Goal: Task Accomplishment & Management: Manage account settings

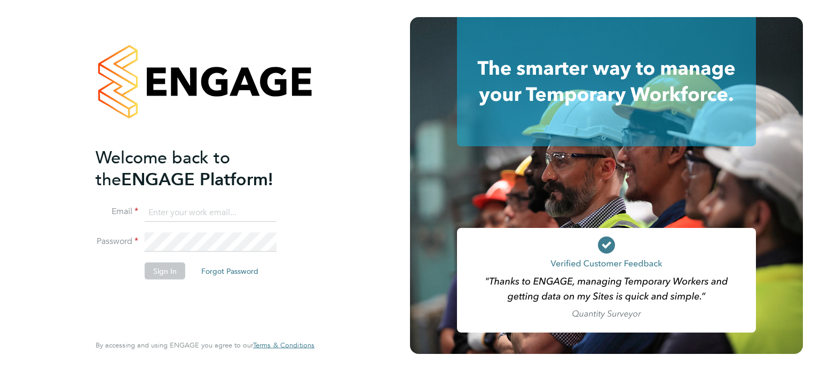
type input "[PERSON_NAME][EMAIL_ADDRESS][PERSON_NAME][DOMAIN_NAME]"
click at [148, 267] on button "Sign In" at bounding box center [165, 270] width 41 height 17
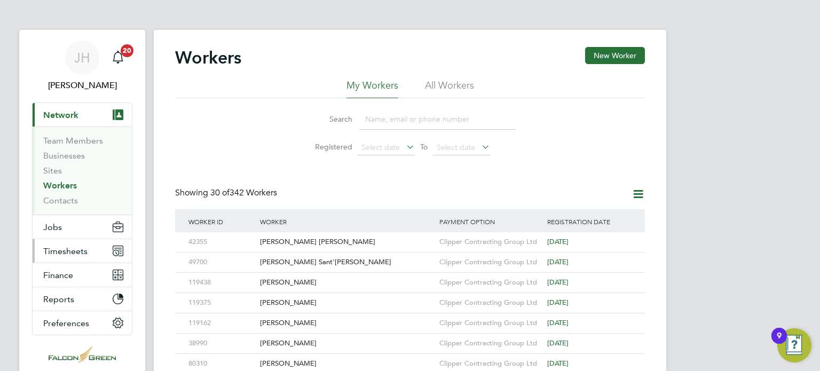
click at [67, 249] on span "Timesheets" at bounding box center [65, 251] width 44 height 10
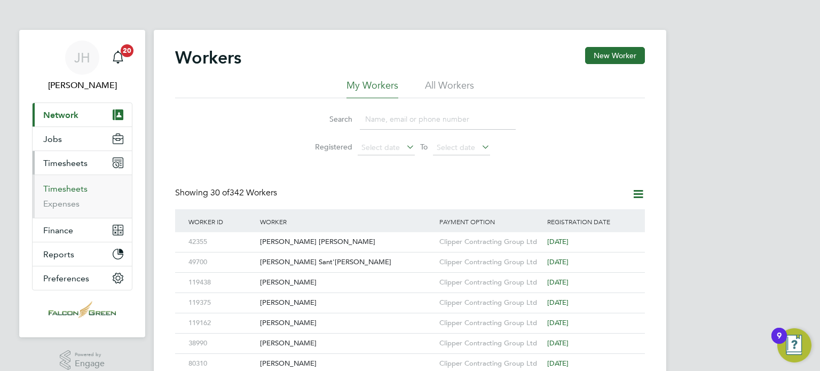
click at [62, 186] on link "Timesheets" at bounding box center [65, 189] width 44 height 10
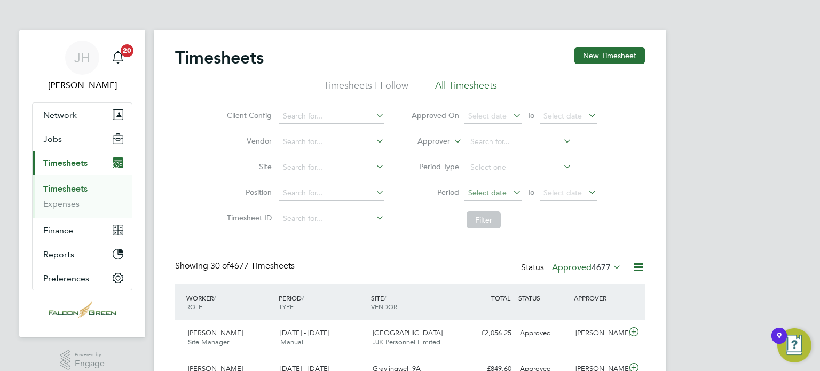
click at [493, 189] on span "Select date" at bounding box center [487, 193] width 38 height 10
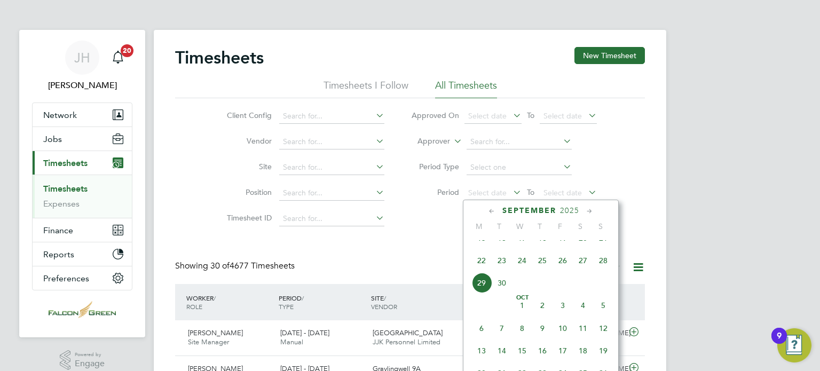
click at [480, 248] on span "15" at bounding box center [481, 238] width 20 height 20
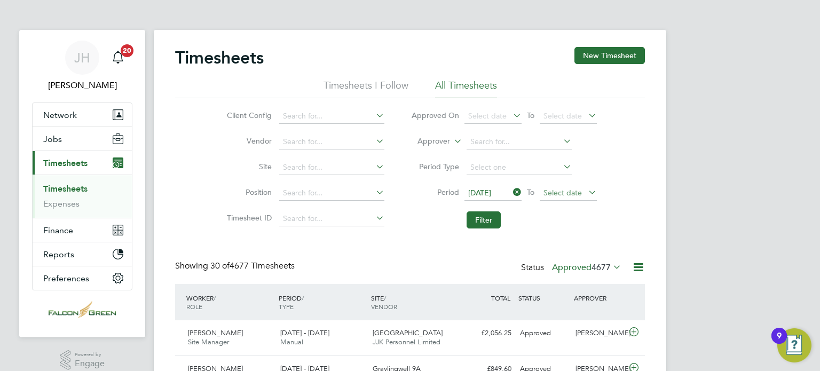
click at [554, 197] on span "Select date" at bounding box center [568, 193] width 57 height 14
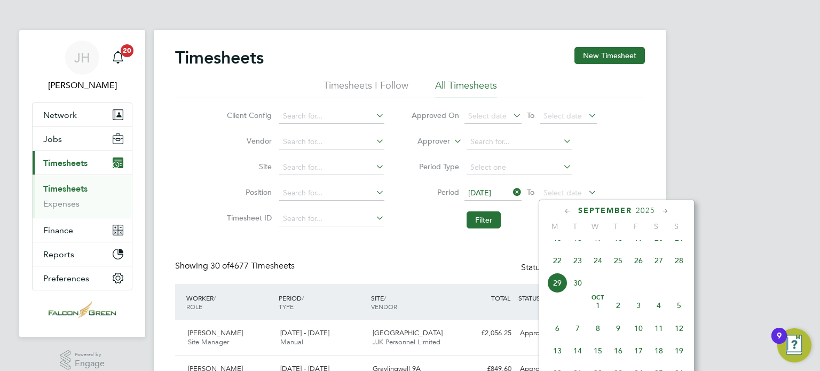
click at [675, 248] on span "21" at bounding box center [679, 238] width 20 height 20
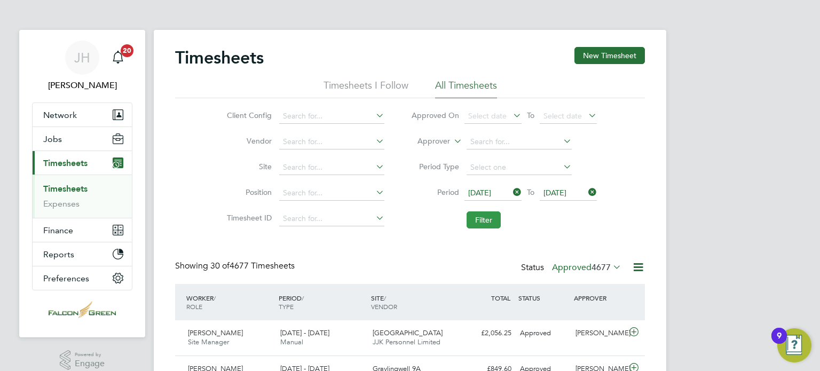
click at [478, 217] on button "Filter" at bounding box center [484, 219] width 34 height 17
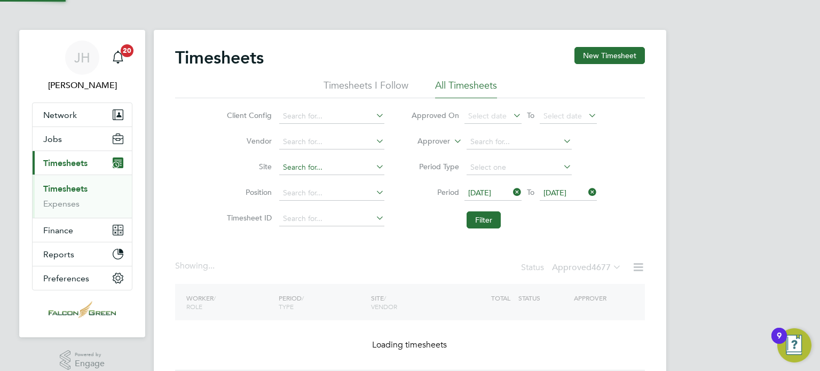
click at [296, 174] on input at bounding box center [331, 167] width 105 height 15
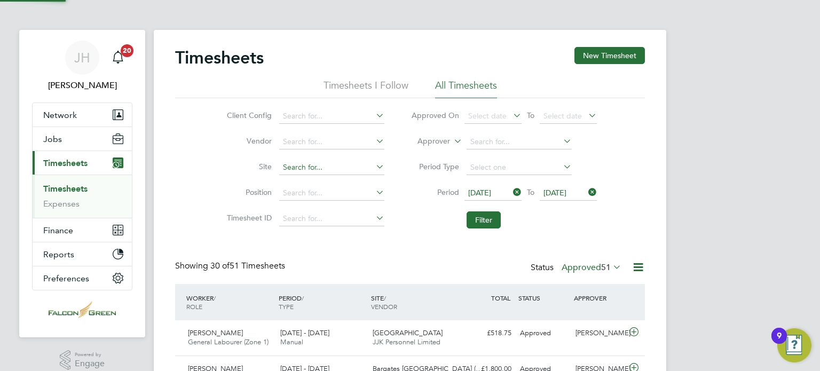
click at [286, 166] on input at bounding box center [331, 167] width 105 height 15
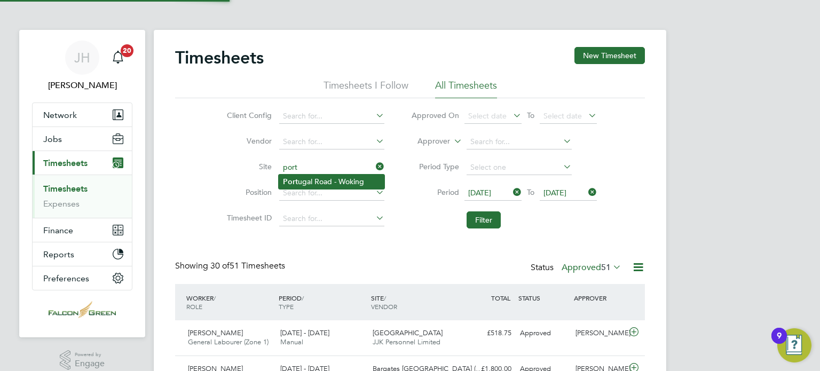
click at [303, 183] on li "[GEOGRAPHIC_DATA] - Woking" at bounding box center [332, 182] width 106 height 14
type input "[GEOGRAPHIC_DATA] - Woking"
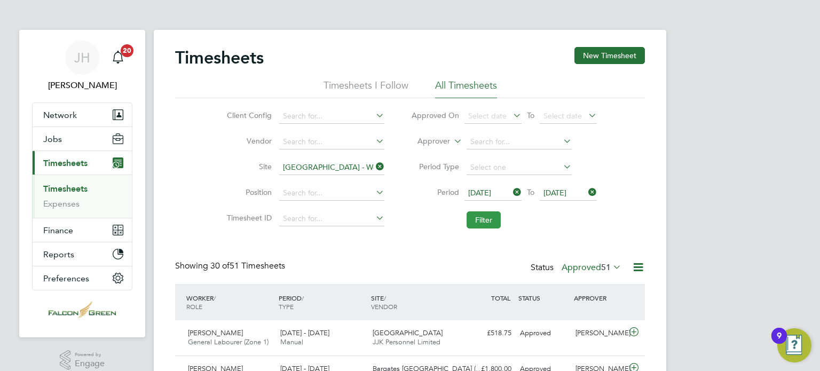
click at [474, 219] on button "Filter" at bounding box center [484, 219] width 34 height 17
click at [429, 249] on div "Timesheets New Timesheet Timesheets I Follow All Timesheets Client Config Vendo…" at bounding box center [410, 308] width 470 height 523
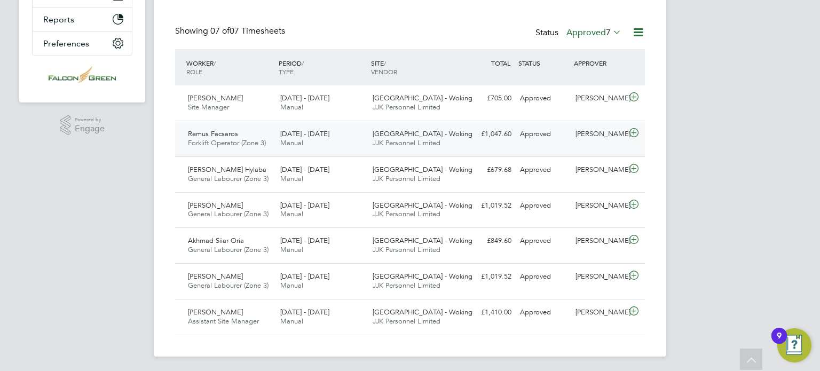
click at [635, 136] on icon at bounding box center [633, 133] width 13 height 9
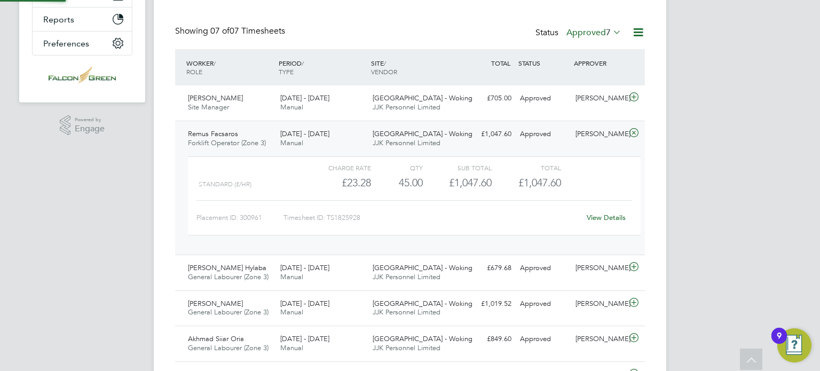
click at [635, 136] on icon at bounding box center [633, 133] width 13 height 9
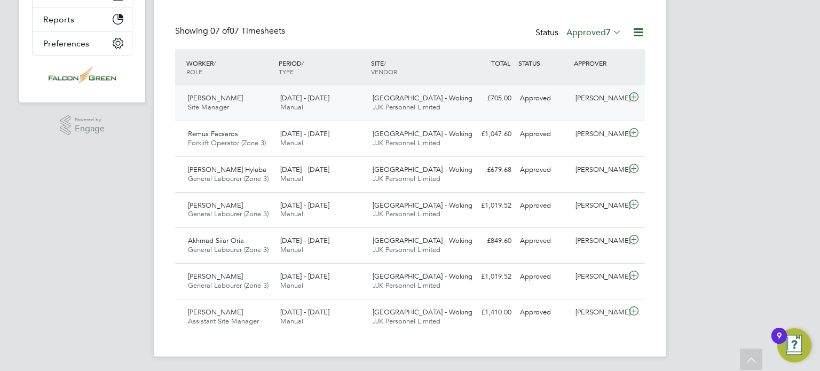
click at [349, 96] on div "[DATE] - [DATE] Manual" at bounding box center [322, 103] width 92 height 27
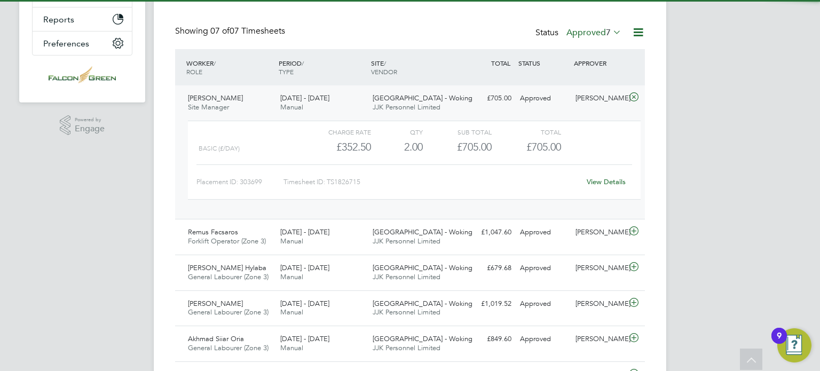
click at [349, 96] on div "[DATE] - [DATE] Manual" at bounding box center [322, 103] width 92 height 27
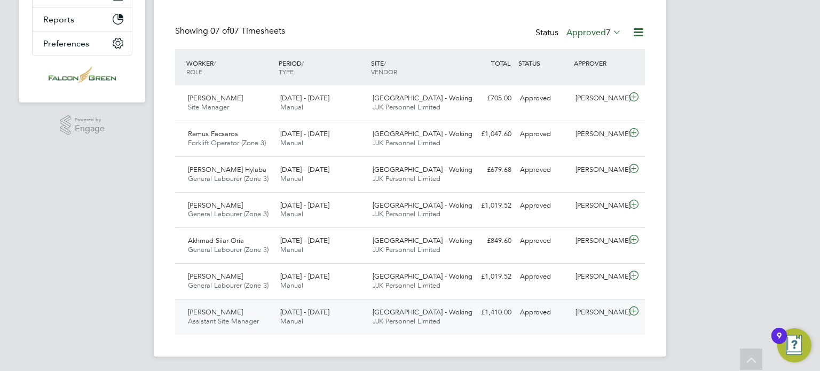
click at [309, 317] on div "[DATE] - [DATE] Manual" at bounding box center [322, 317] width 92 height 27
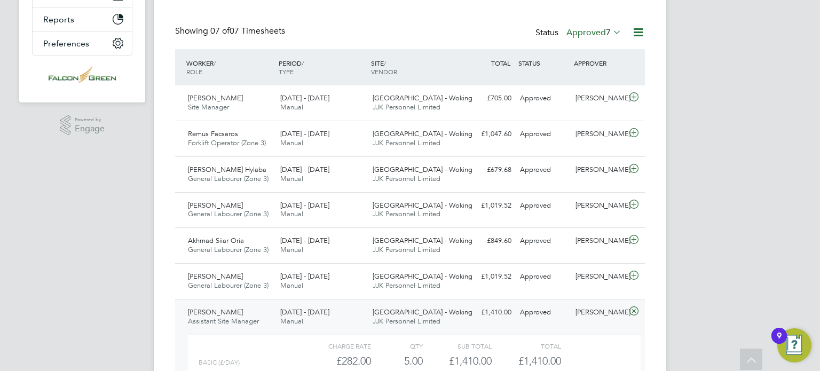
click at [309, 317] on div "[DATE] - [DATE] Manual" at bounding box center [322, 317] width 92 height 27
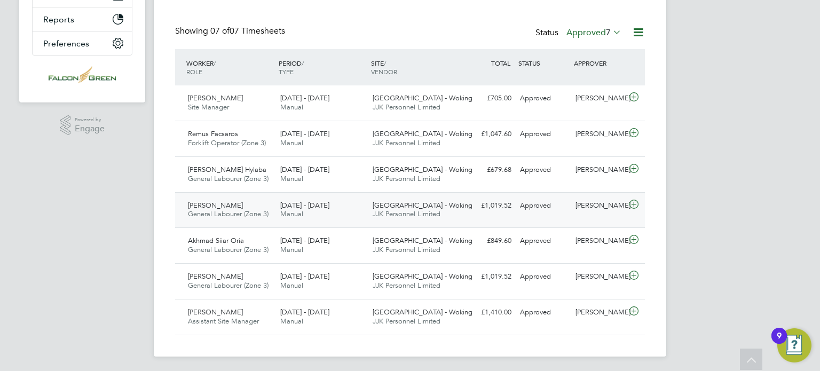
click at [409, 195] on div "[PERSON_NAME] General Labourer (Zone 3) [DATE] - [DATE] [DATE] - [DATE] Manual …" at bounding box center [410, 210] width 470 height 36
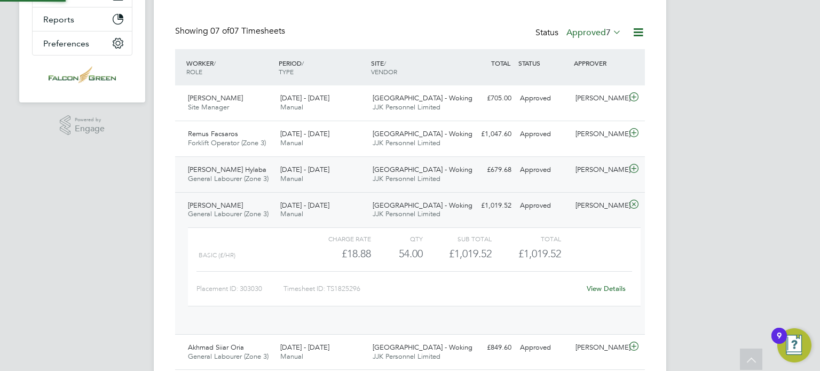
scroll to position [18, 104]
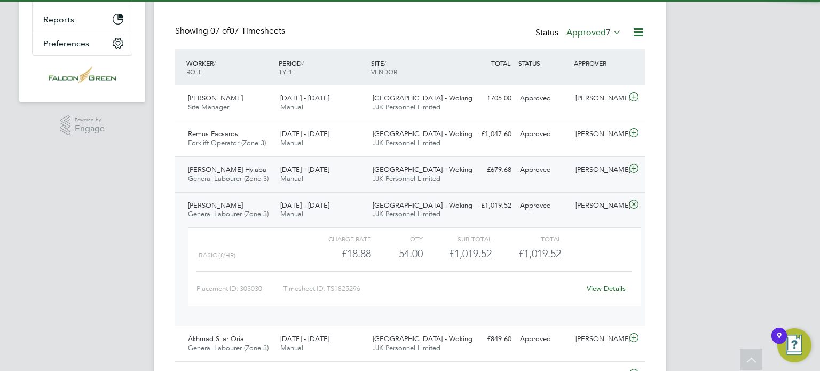
click at [394, 178] on span "JJK Personnel Limited" at bounding box center [407, 178] width 68 height 9
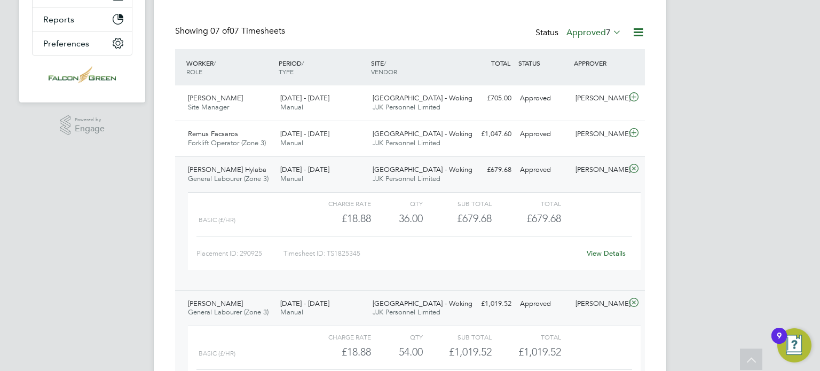
click at [394, 178] on span "JJK Personnel Limited" at bounding box center [407, 178] width 68 height 9
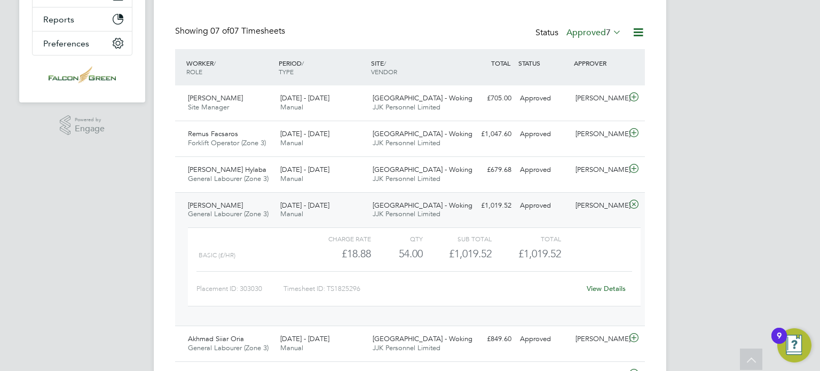
click at [252, 206] on div "[PERSON_NAME] General Labourer (Zone 3) [DATE] - [DATE]" at bounding box center [230, 210] width 92 height 27
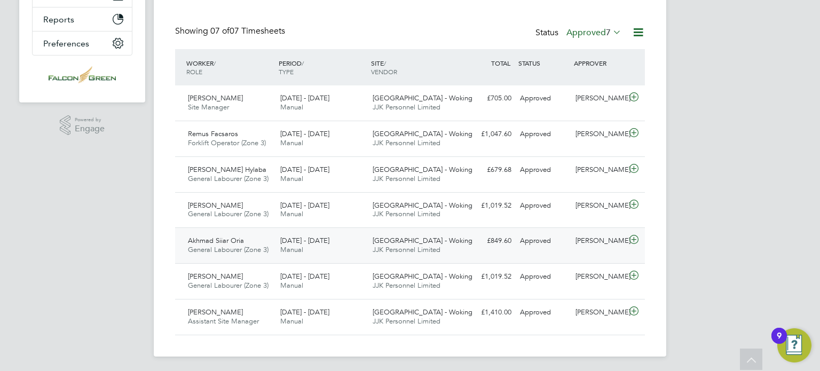
click at [250, 243] on div "Akhmad Siiar Oria General Labourer (Zone 3) [DATE] - [DATE]" at bounding box center [230, 245] width 92 height 27
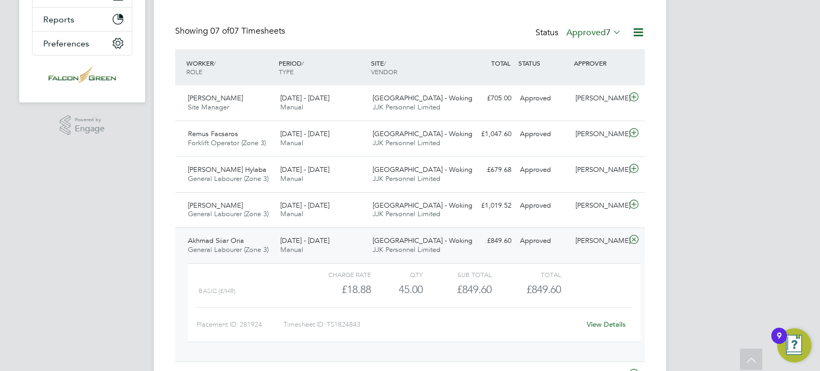
click at [250, 243] on div "Akhmad Siiar Oria General Labourer (Zone 3) [DATE] - [DATE]" at bounding box center [230, 245] width 92 height 27
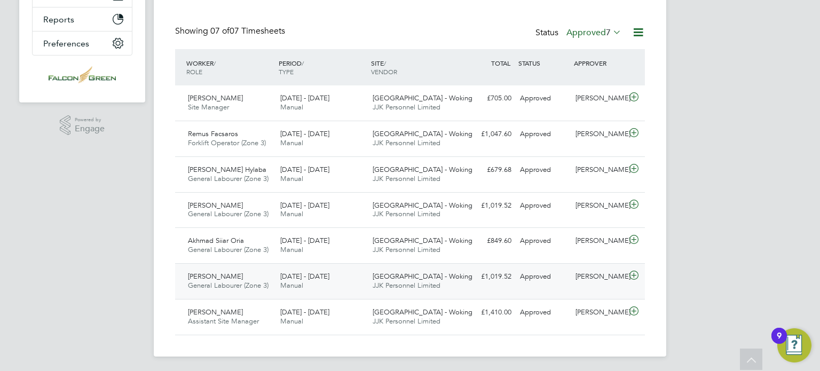
click at [262, 281] on span "General Labourer (Zone 3)" at bounding box center [228, 285] width 81 height 9
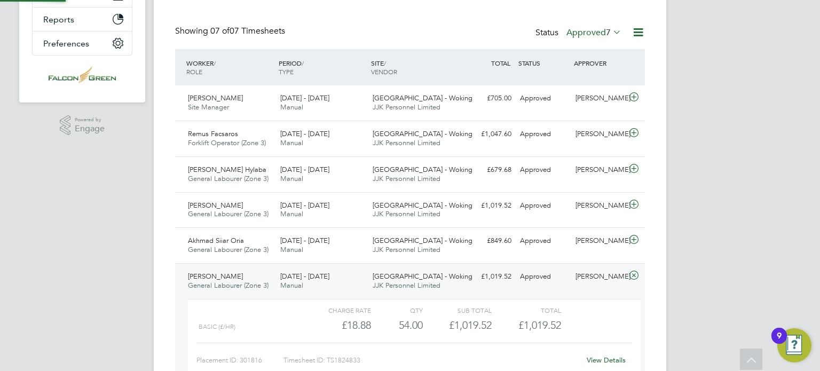
click at [262, 281] on span "General Labourer (Zone 3)" at bounding box center [228, 285] width 81 height 9
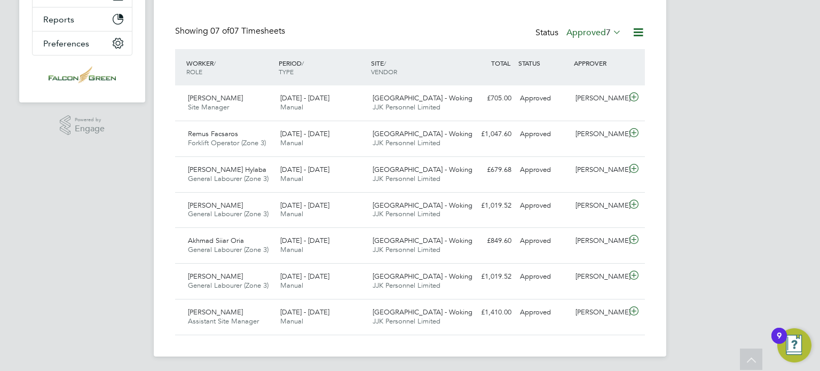
click at [464, 26] on div "Showing 07 of 07 Timesheets Status Approved 7" at bounding box center [410, 37] width 470 height 23
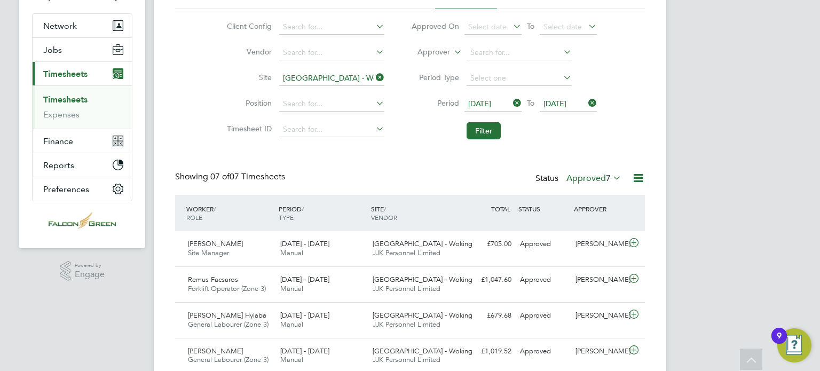
scroll to position [21, 0]
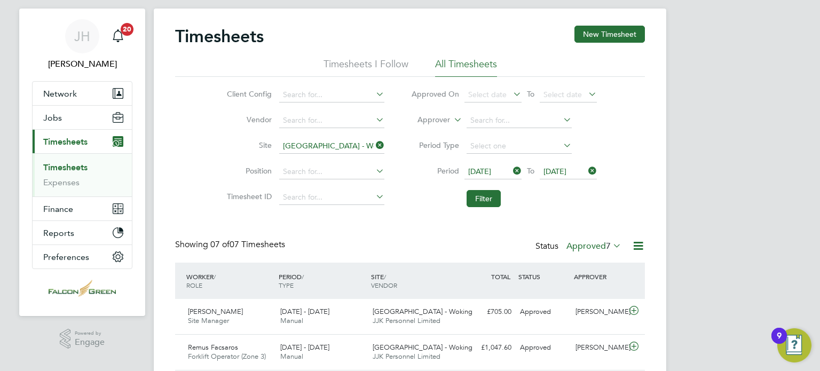
click at [374, 141] on icon at bounding box center [374, 145] width 0 height 15
click at [483, 203] on button "Filter" at bounding box center [484, 198] width 34 height 17
click at [631, 246] on icon at bounding box center [637, 245] width 13 height 13
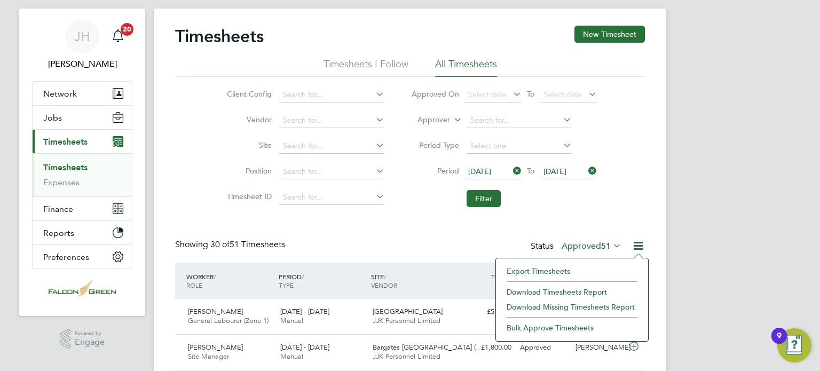
click at [520, 290] on li "Download Timesheets Report" at bounding box center [571, 292] width 141 height 15
